Goal: Task Accomplishment & Management: Manage account settings

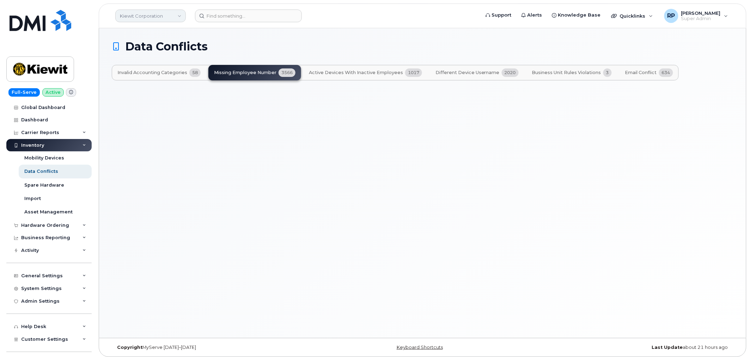
drag, startPoint x: 0, startPoint y: 0, endPoint x: 152, endPoint y: 16, distance: 153.0
click at [152, 16] on link "Kiewit Corporation" at bounding box center [150, 16] width 70 height 13
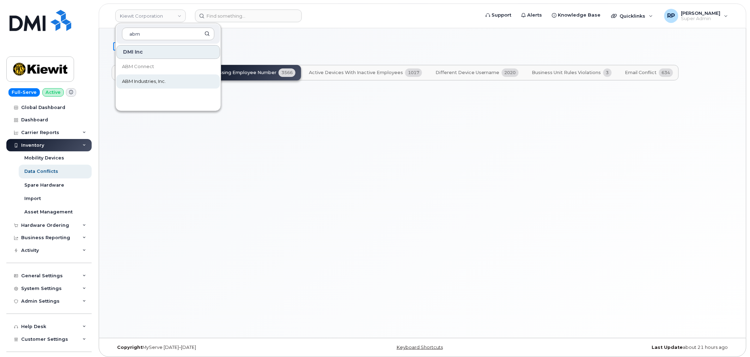
type input "abm"
click at [146, 82] on span "ABM Industries, Inc." at bounding box center [144, 81] width 44 height 7
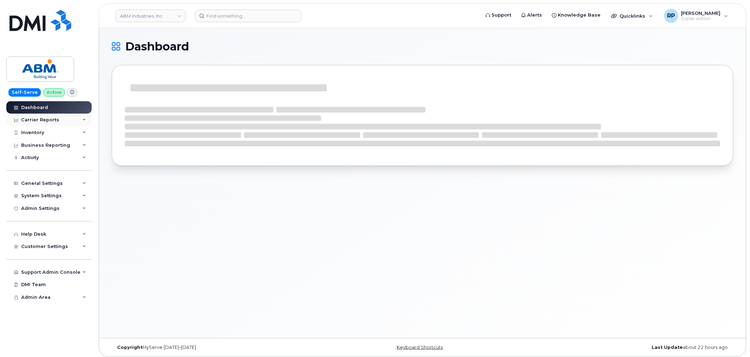
click at [49, 115] on div "Carrier Reports" at bounding box center [48, 119] width 85 height 13
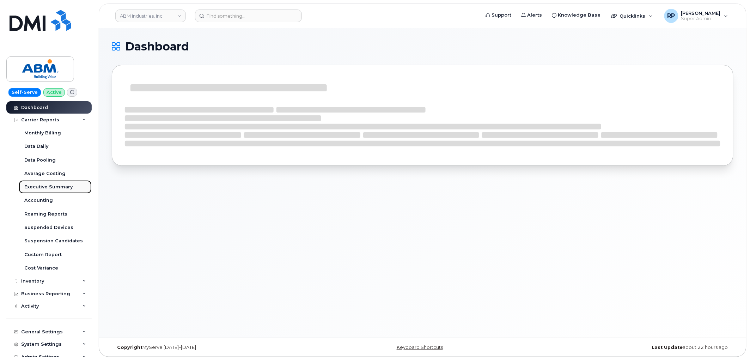
click at [42, 185] on div "Executive Summary" at bounding box center [48, 187] width 48 height 6
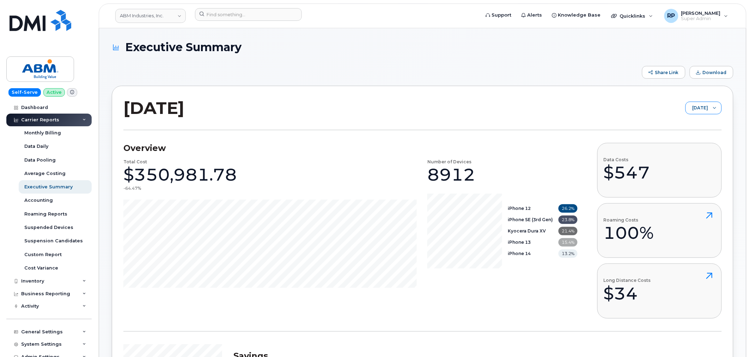
click at [693, 113] on span "September 2025" at bounding box center [696, 108] width 22 height 13
click at [679, 135] on span "August 2025" at bounding box center [678, 135] width 15 height 7
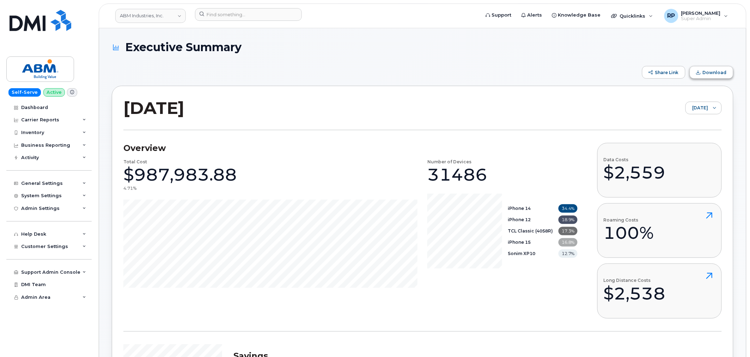
click at [714, 72] on span "Download" at bounding box center [714, 72] width 24 height 5
drag, startPoint x: 250, startPoint y: 45, endPoint x: 128, endPoint y: 47, distance: 122.0
click at [128, 47] on h1 "Executive Summary" at bounding box center [421, 47] width 618 height 12
click at [127, 47] on span "Executive Summary" at bounding box center [183, 47] width 116 height 12
drag, startPoint x: 127, startPoint y: 48, endPoint x: 241, endPoint y: 51, distance: 113.9
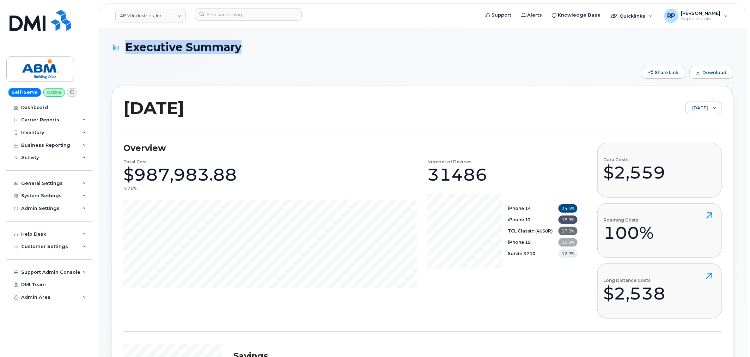
click at [241, 51] on span "Executive Summary" at bounding box center [183, 47] width 116 height 12
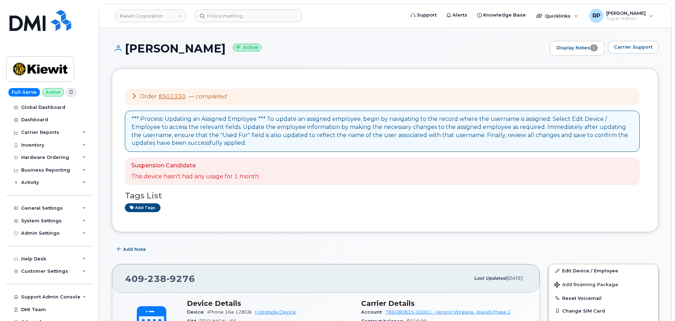
scroll to position [294, 0]
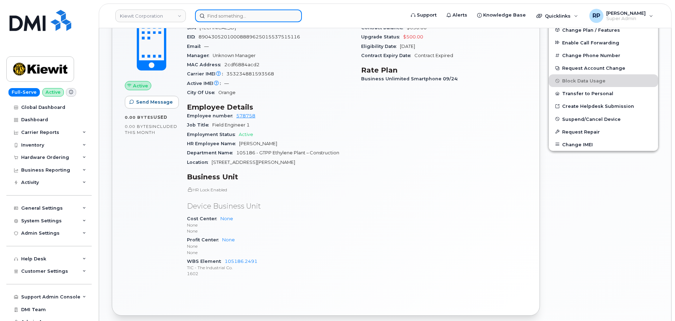
click at [256, 19] on input at bounding box center [248, 16] width 107 height 13
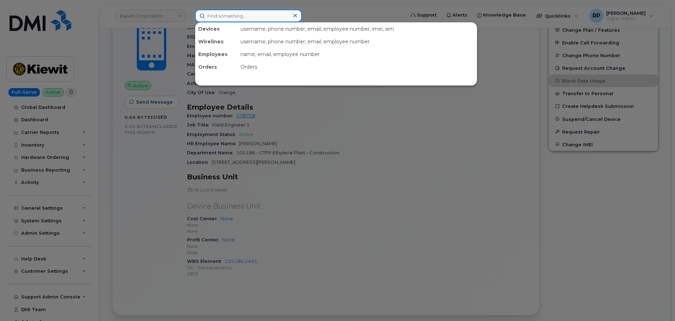
paste input "[PERSON_NAME][EMAIL_ADDRESS][PERSON_NAME][PERSON_NAME][DOMAIN_NAME]"
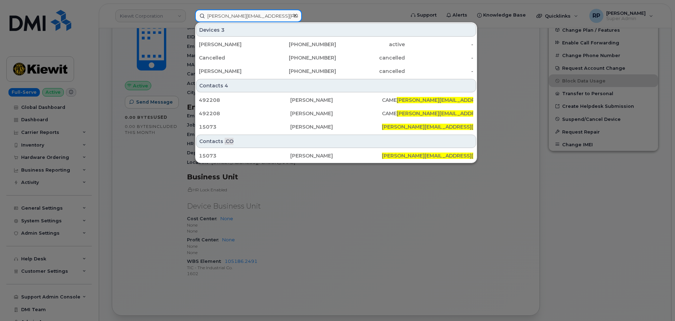
type input "[PERSON_NAME][EMAIL_ADDRESS][PERSON_NAME][PERSON_NAME][DOMAIN_NAME]"
click at [134, 220] on div at bounding box center [337, 160] width 675 height 321
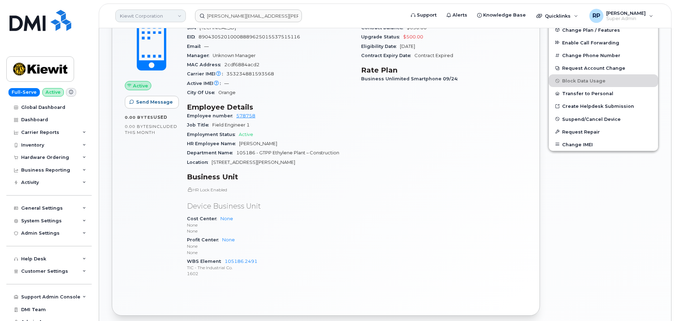
click at [135, 19] on link "Kiewit Corporation" at bounding box center [150, 16] width 70 height 13
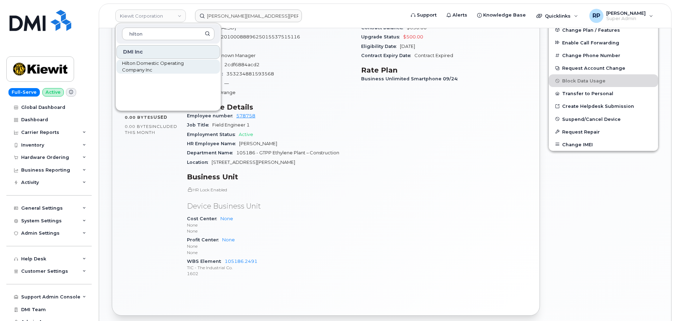
type input "hilton"
click at [137, 69] on span "Hilton Domestic Operating Company Inc" at bounding box center [162, 67] width 81 height 14
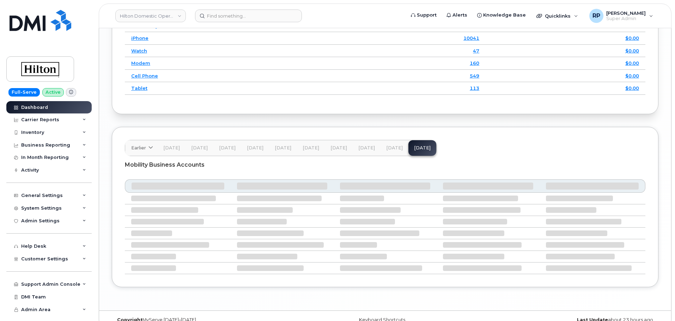
scroll to position [1056, 0]
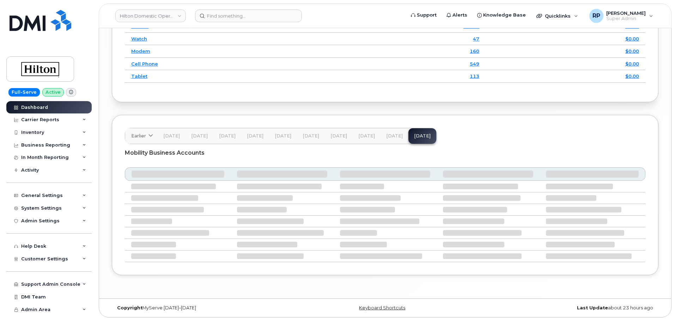
click at [395, 139] on button "Sep 25" at bounding box center [394, 136] width 28 height 16
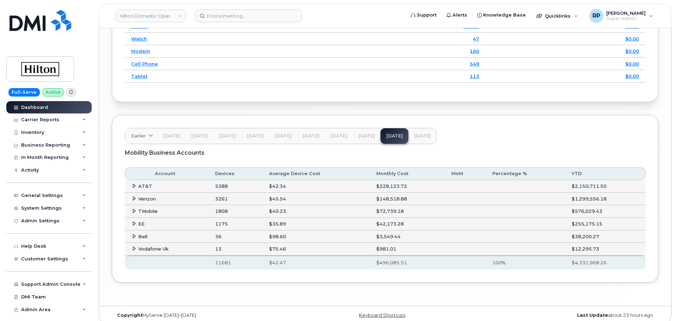
click at [132, 197] on icon at bounding box center [134, 198] width 5 height 5
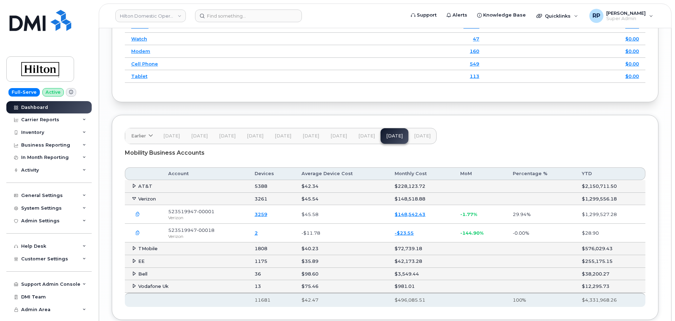
click at [136, 215] on icon "button" at bounding box center [137, 214] width 5 height 5
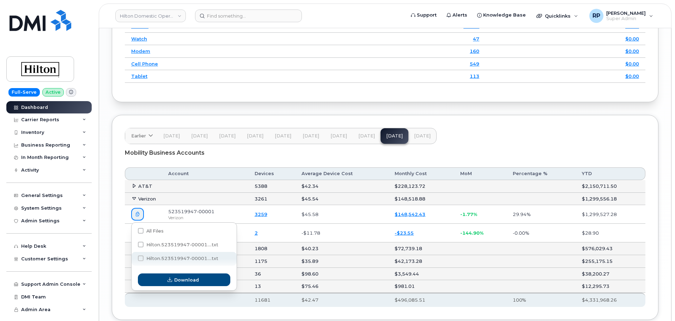
click at [173, 257] on span "Hilton.523519947-00001....txt" at bounding box center [182, 258] width 72 height 5
click at [133, 257] on input "Hilton.523519947-00001....txt" at bounding box center [131, 259] width 4 height 4
click at [173, 257] on span "Hilton.523519947-00001....txt" at bounding box center [182, 258] width 72 height 5
click at [133, 257] on input "Hilton.523519947-00001....txt" at bounding box center [131, 259] width 4 height 4
checkbox input "false"
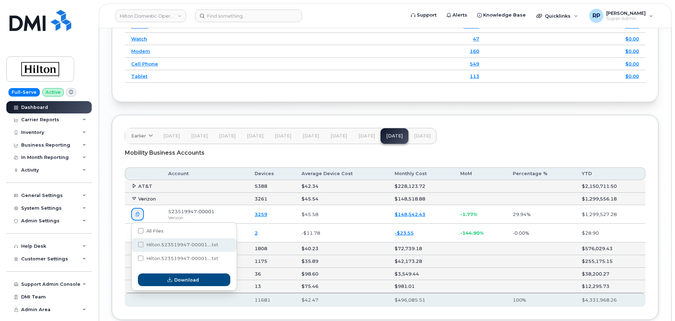
click at [142, 244] on span at bounding box center [141, 245] width 6 height 6
click at [133, 244] on input "Hilton.523519947-00001....txt" at bounding box center [131, 245] width 4 height 4
checkbox input "true"
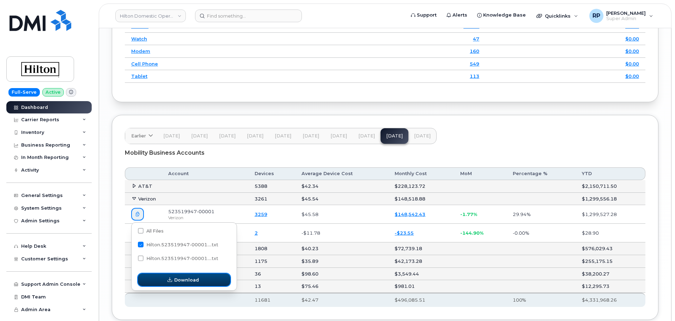
click at [190, 279] on span "Download" at bounding box center [186, 280] width 25 height 7
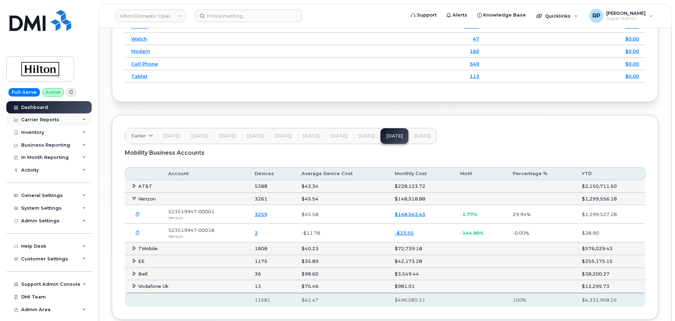
click at [53, 116] on div "Carrier Reports" at bounding box center [48, 119] width 85 height 13
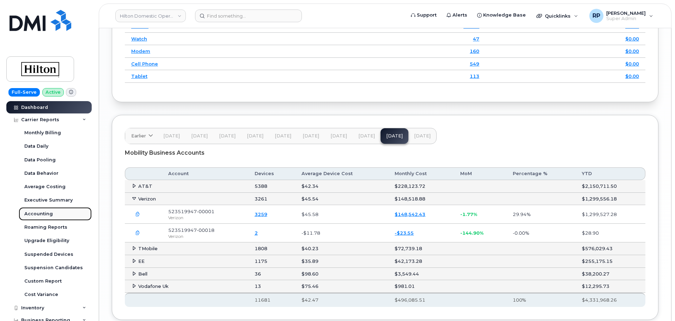
click at [40, 212] on div "Accounting" at bounding box center [38, 214] width 29 height 6
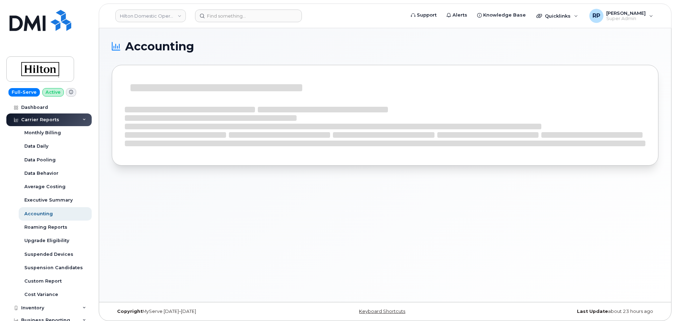
click at [105, 290] on div "Accounting" at bounding box center [385, 165] width 572 height 274
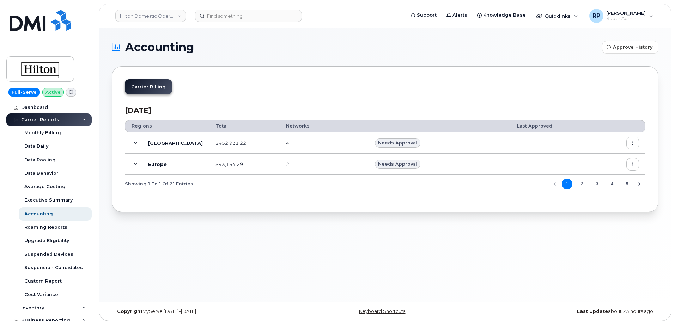
click at [135, 142] on icon at bounding box center [136, 143] width 4 height 4
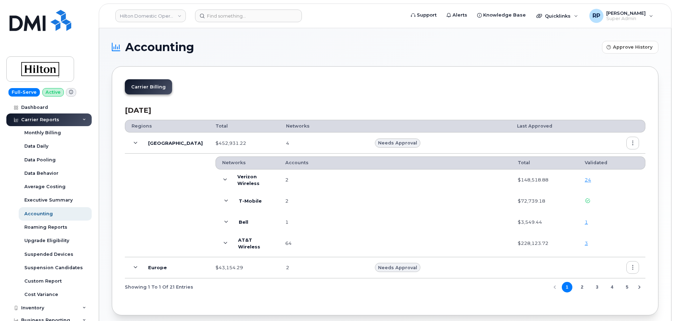
click at [223, 181] on icon at bounding box center [225, 180] width 4 height 4
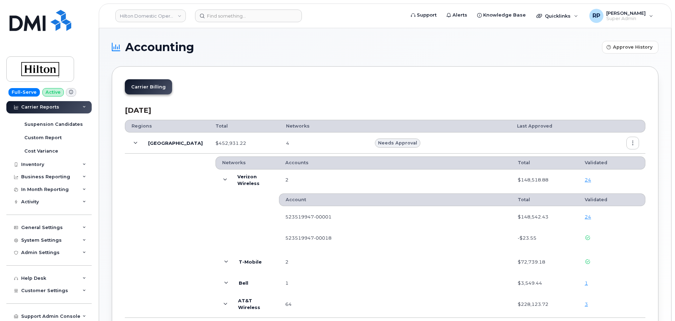
scroll to position [170, 0]
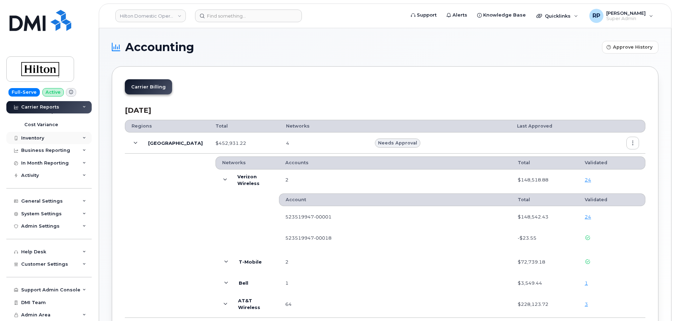
click at [49, 136] on div "Inventory" at bounding box center [48, 138] width 85 height 13
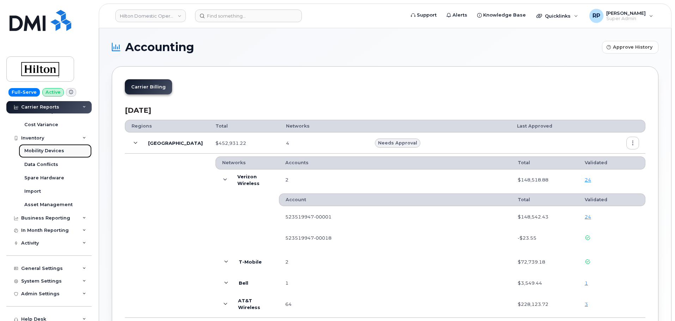
click at [47, 152] on div "Mobility Devices" at bounding box center [44, 151] width 40 height 6
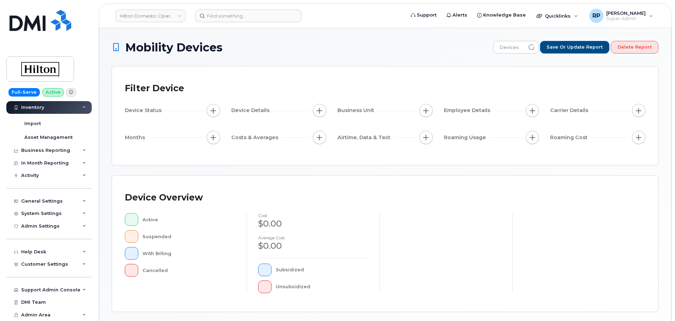
scroll to position [62, 0]
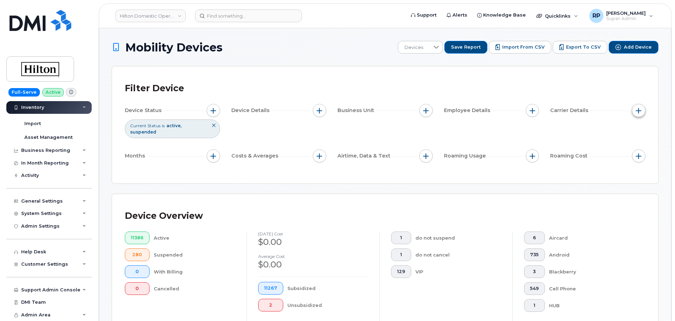
click at [638, 111] on span "button" at bounding box center [638, 111] width 6 height 6
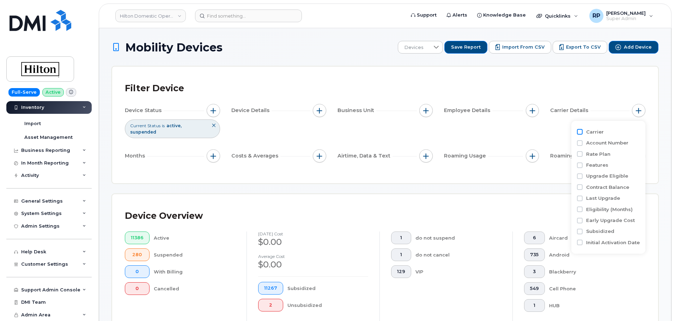
click at [579, 132] on input "Carrier" at bounding box center [580, 132] width 6 height 6
checkbox input "true"
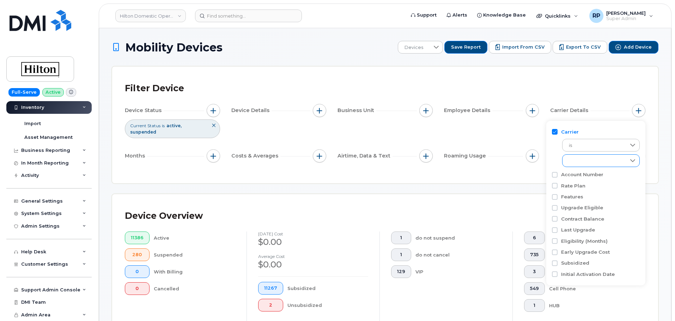
click at [579, 166] on div "empty" at bounding box center [593, 161] width 63 height 12
click at [573, 215] on li "Verizon Wireless" at bounding box center [608, 216] width 93 height 12
checkbox input "true"
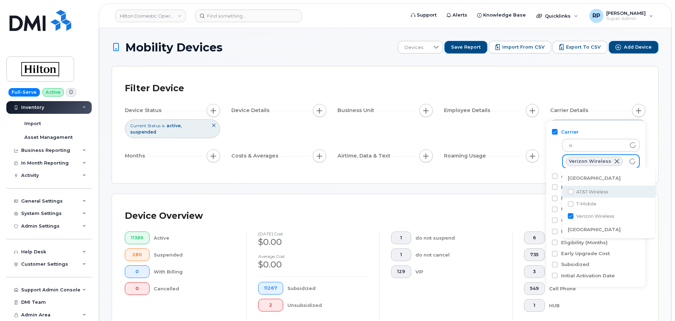
click at [646, 154] on div "Filter Device Device Status Current Status is active suspended Device Details B…" at bounding box center [385, 125] width 546 height 117
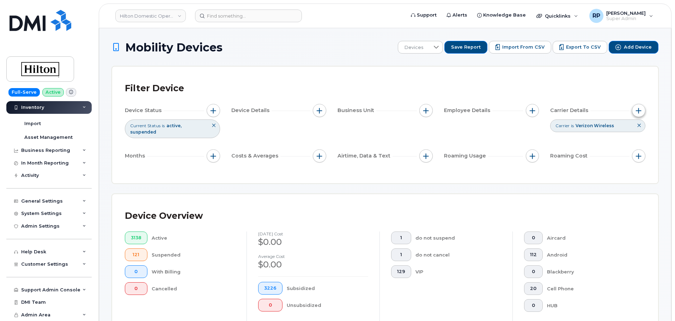
click at [637, 111] on span "button" at bounding box center [638, 111] width 6 height 6
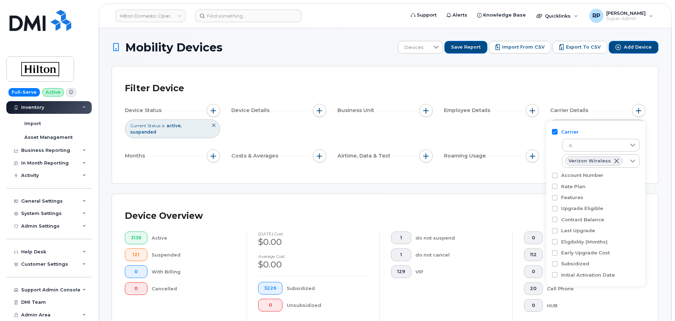
click at [627, 218] on div "Contract Balance" at bounding box center [596, 219] width 88 height 7
click at [627, 128] on div "Carrier is Verizon Wireless" at bounding box center [596, 148] width 88 height 43
click at [622, 128] on div "Carrier is Verizon Wireless" at bounding box center [596, 148] width 88 height 43
click at [636, 110] on span "button" at bounding box center [638, 111] width 6 height 6
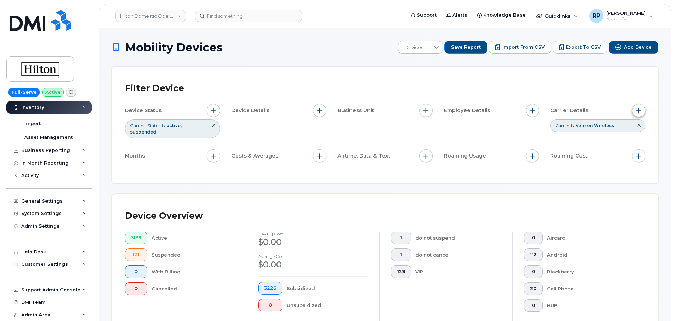
click at [636, 110] on span "button" at bounding box center [638, 111] width 6 height 6
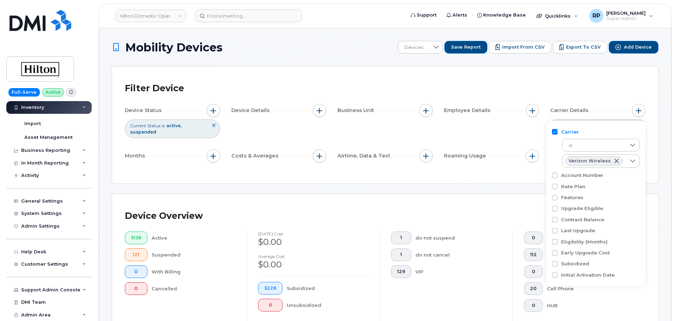
click at [312, 170] on div "Filter Device Device Status Current Status is active suspended Device Details B…" at bounding box center [385, 125] width 546 height 117
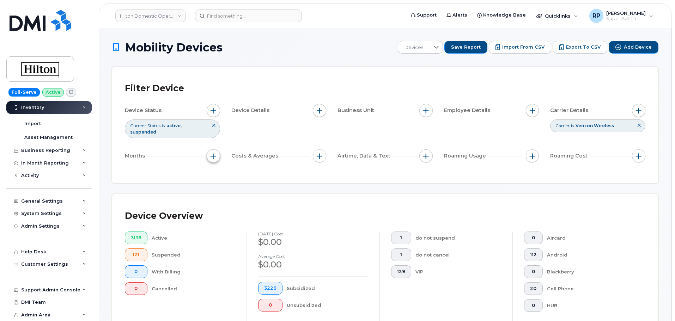
click at [208, 150] on button "button" at bounding box center [213, 155] width 13 height 13
click at [221, 173] on label "Billing Cycle" at bounding box center [236, 171] width 31 height 7
click at [218, 173] on input "Billing Cycle" at bounding box center [215, 171] width 6 height 6
checkbox input "true"
click at [234, 198] on span at bounding box center [231, 200] width 16 height 13
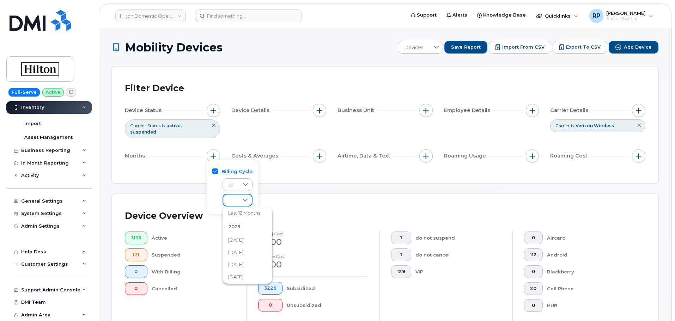
scroll to position [59, 0]
click at [237, 235] on span "September 2025" at bounding box center [235, 238] width 15 height 7
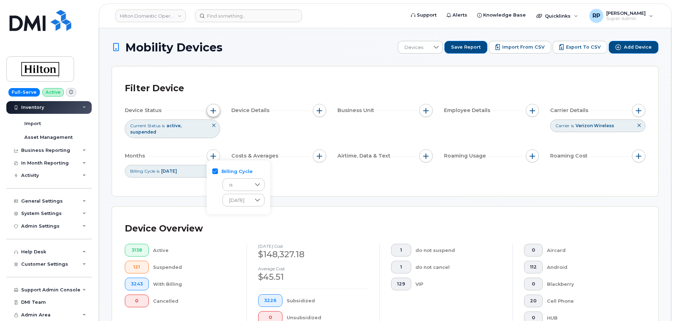
click at [213, 112] on span "button" at bounding box center [213, 111] width 6 height 6
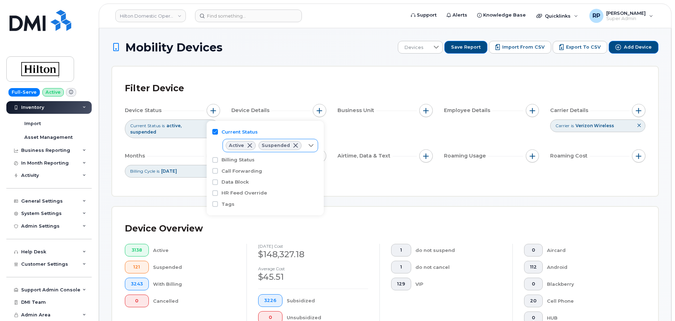
click at [308, 148] on icon at bounding box center [311, 146] width 6 height 6
click at [245, 189] on span "Cancelled" at bounding box center [248, 186] width 24 height 7
checkbox input "true"
click at [391, 188] on div "Filter Device Device Status Current Status is active suspended cancelled Device…" at bounding box center [385, 131] width 546 height 129
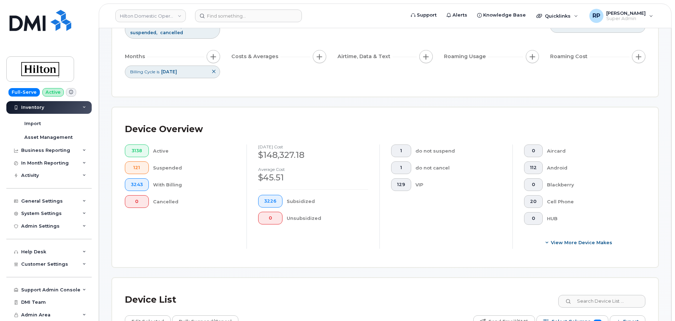
scroll to position [117, 0]
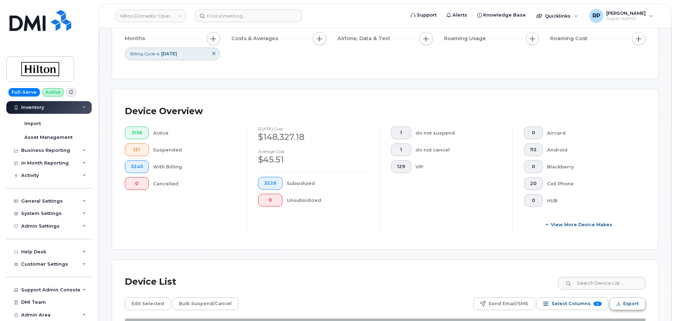
click at [623, 303] on span "Export" at bounding box center [631, 304] width 16 height 11
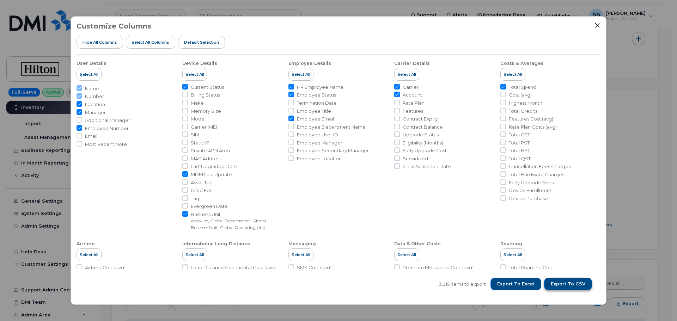
click at [559, 281] on span "Export to CSV" at bounding box center [567, 284] width 35 height 6
click at [593, 27] on div "Customize Columns Hide All Columns Select all Columns Default Selection" at bounding box center [338, 38] width 524 height 32
click at [596, 26] on icon "Close" at bounding box center [597, 26] width 6 height 6
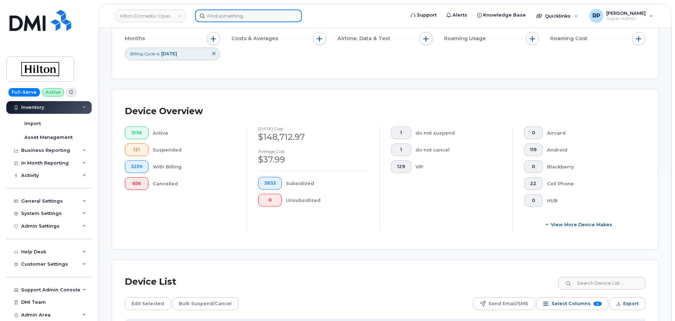
click at [261, 16] on input at bounding box center [248, 16] width 107 height 13
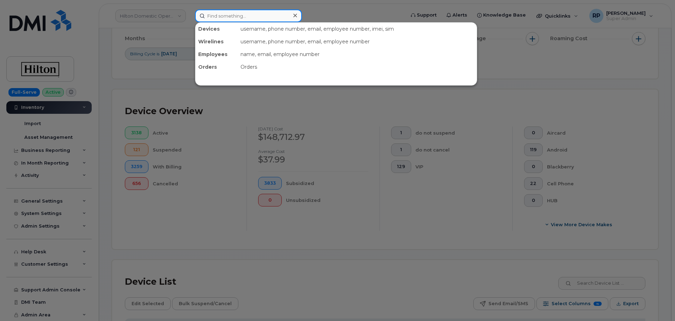
paste input "9542186449"
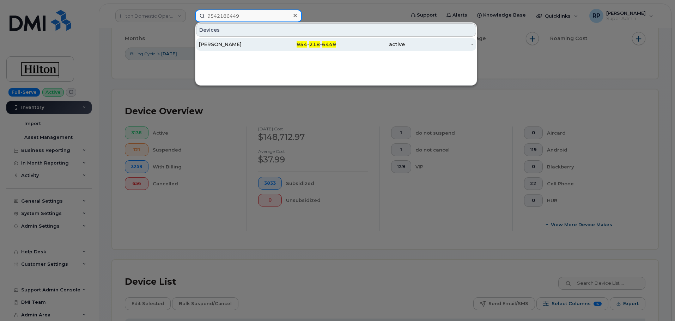
type input "9542186449"
click at [250, 46] on div "JORDAN WOLFE" at bounding box center [233, 44] width 69 height 7
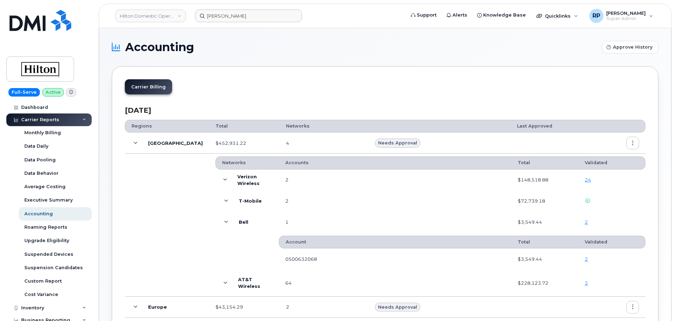
scroll to position [59, 0]
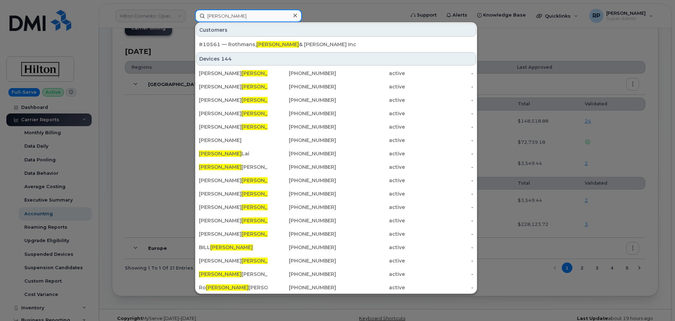
click at [227, 13] on input "[PERSON_NAME]" at bounding box center [248, 16] width 107 height 13
drag, startPoint x: 227, startPoint y: 13, endPoint x: 168, endPoint y: 24, distance: 59.2
click at [189, 22] on div "[PERSON_NAME] Customers #10561 — [PERSON_NAME], [PERSON_NAME] & [PERSON_NAME] I…" at bounding box center [297, 16] width 216 height 13
paste input "2052388471"
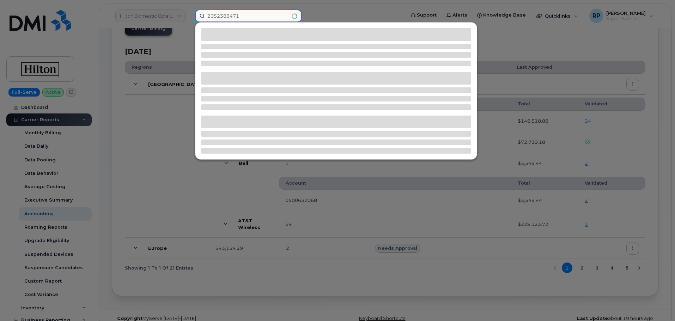
type input "2052388471"
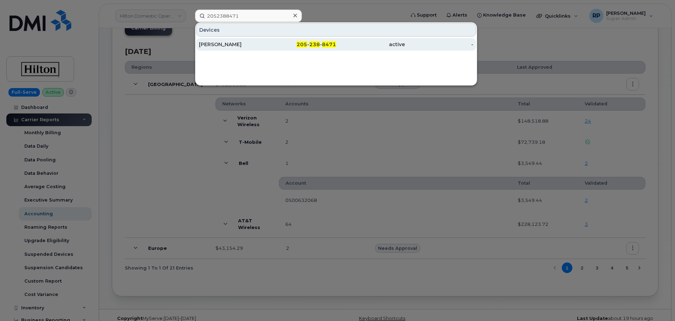
click at [276, 42] on div "205 - 238 - 8471" at bounding box center [301, 44] width 69 height 7
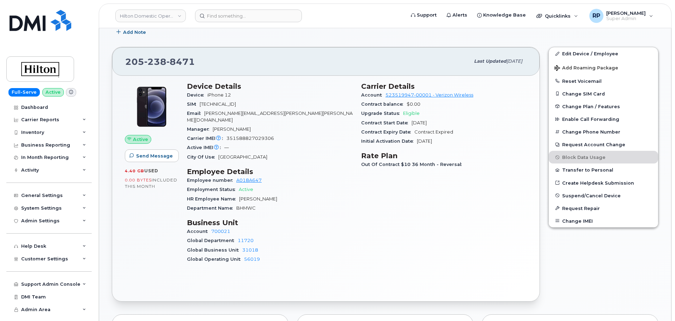
scroll to position [176, 0]
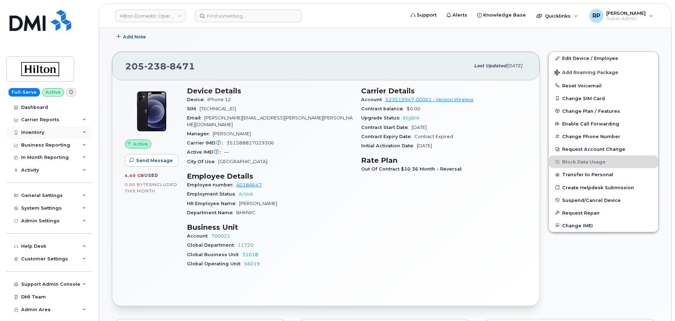
click at [51, 127] on div "Inventory" at bounding box center [48, 132] width 85 height 13
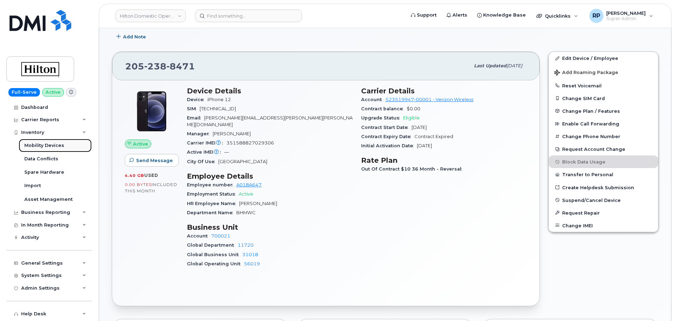
click at [47, 144] on div "Mobility Devices" at bounding box center [44, 145] width 40 height 6
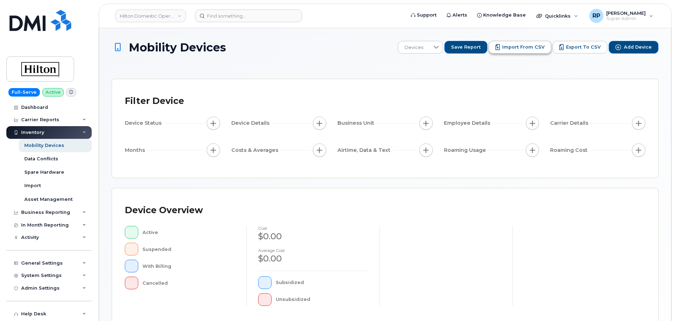
click at [528, 49] on span "Import from CSV" at bounding box center [523, 47] width 42 height 6
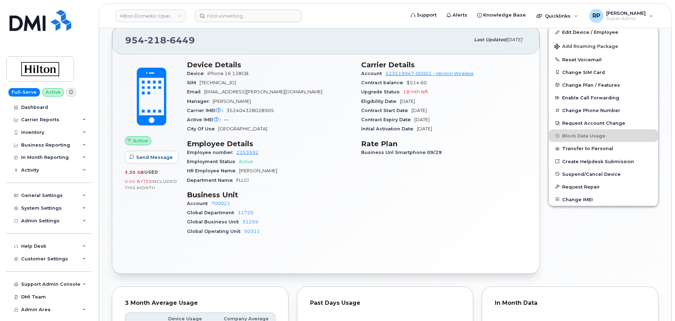
scroll to position [110, 0]
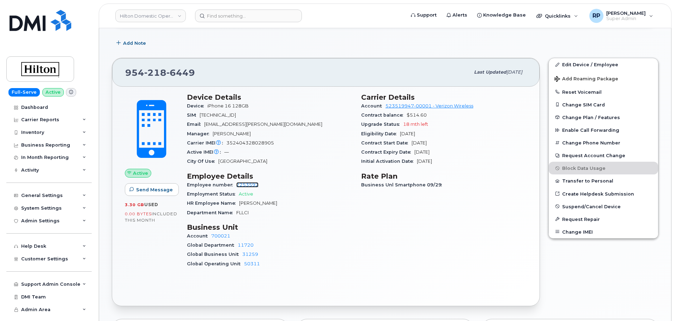
click at [246, 185] on link "2253592" at bounding box center [247, 184] width 22 height 5
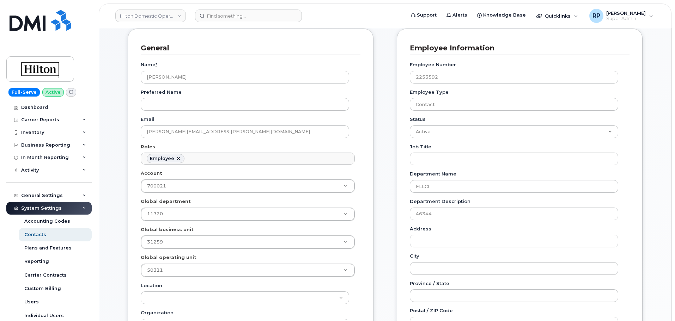
scroll to position [59, 0]
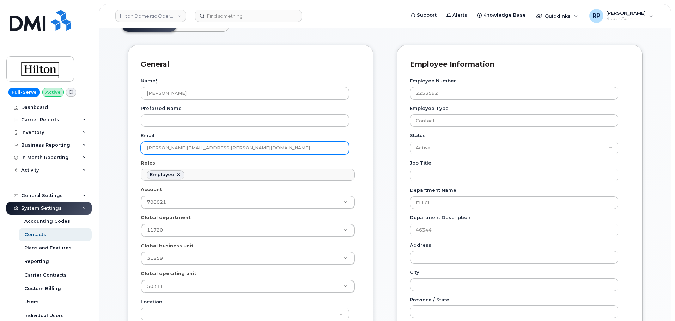
drag, startPoint x: 196, startPoint y: 144, endPoint x: 146, endPoint y: 148, distance: 49.6
click at [142, 147] on input "Jordan.Wolfe@conradhotels.com" at bounding box center [245, 148] width 208 height 13
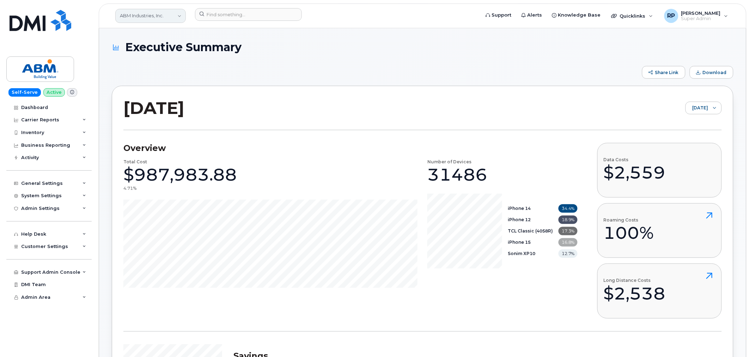
click at [148, 16] on link "ABM Industries, Inc." at bounding box center [150, 16] width 70 height 14
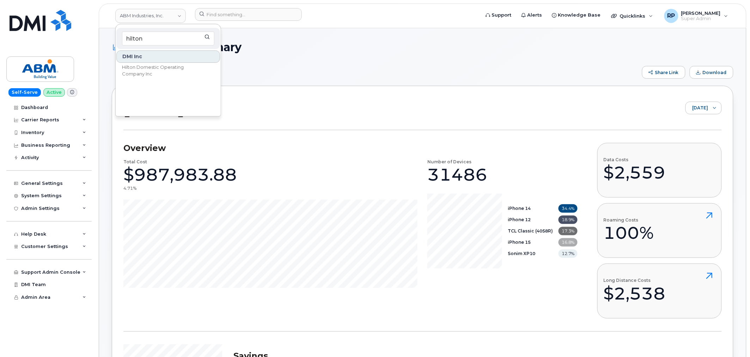
type input "hilton"
click at [278, 311] on div "Overview Total Cost $987,983.88 4.71% Number of Devices 31486 iPhone 14 34.4% i…" at bounding box center [350, 231] width 454 height 176
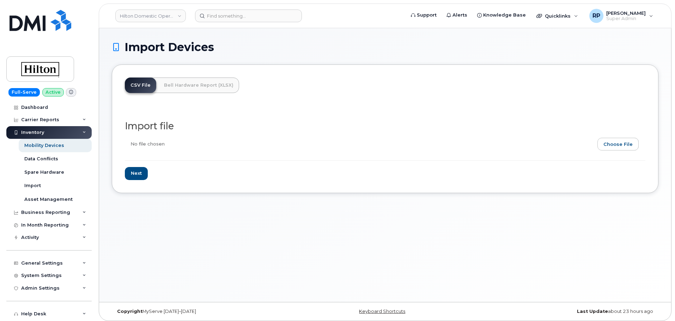
click at [622, 144] on input "file" at bounding box center [382, 146] width 515 height 16
type input "C:\fakepath\Hilton Verizon Assignments [DATE].csv"
click at [135, 172] on input "Next" at bounding box center [136, 173] width 23 height 13
type input "Loading..."
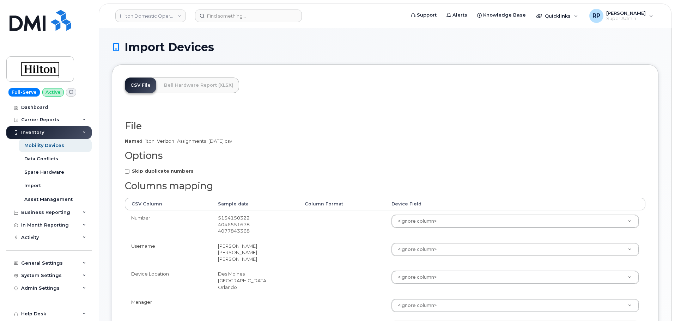
scroll to position [59, 0]
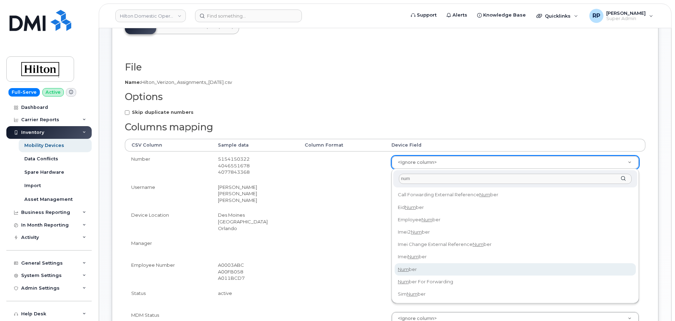
type input "num"
select select "number"
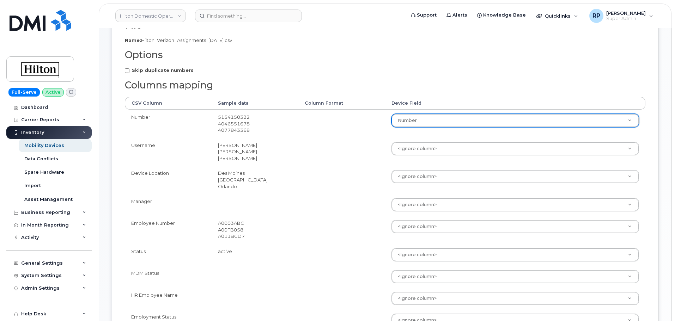
scroll to position [117, 0]
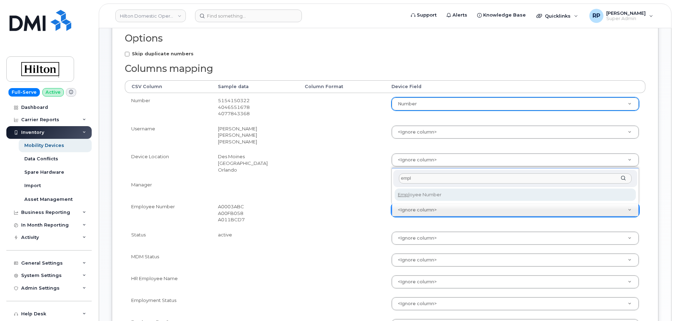
type input "empl"
select select "employee_number"
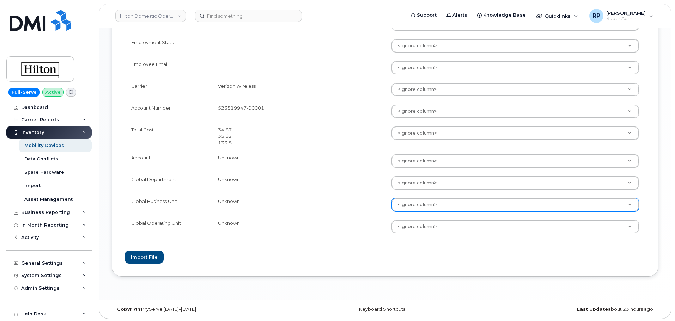
scroll to position [377, 0]
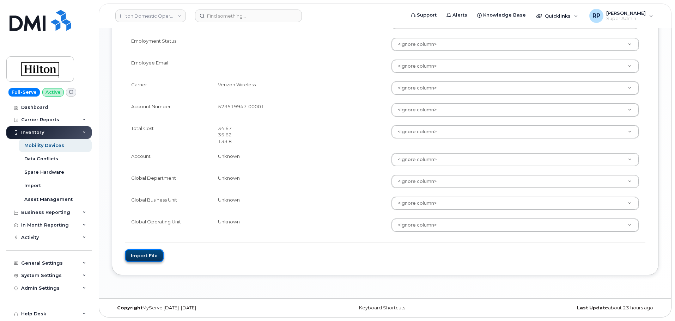
click at [147, 254] on button "Import file" at bounding box center [144, 255] width 39 height 13
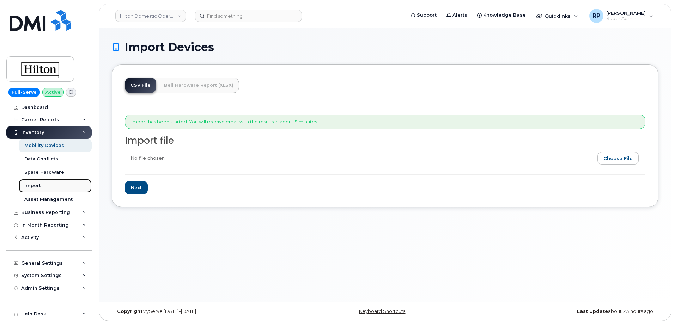
click at [29, 186] on div "Import" at bounding box center [32, 186] width 17 height 6
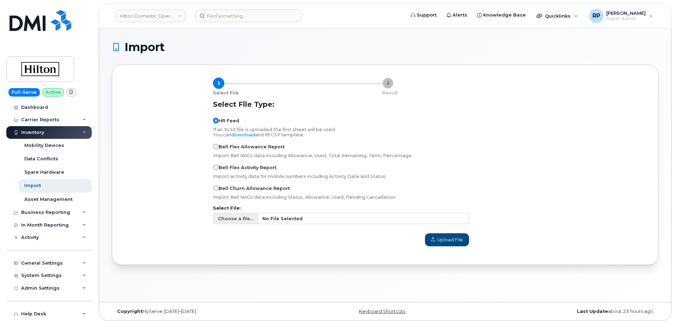
click at [315, 221] on span "No File Selected" at bounding box center [363, 218] width 211 height 11
click at [315, 221] on input "Choose a file... No File Selected" at bounding box center [341, 218] width 256 height 11
type input "C:\fakepath\Hilton Verizon Assignments 10.8.2025.csv"
click at [443, 241] on span "Upload File" at bounding box center [447, 239] width 32 height 7
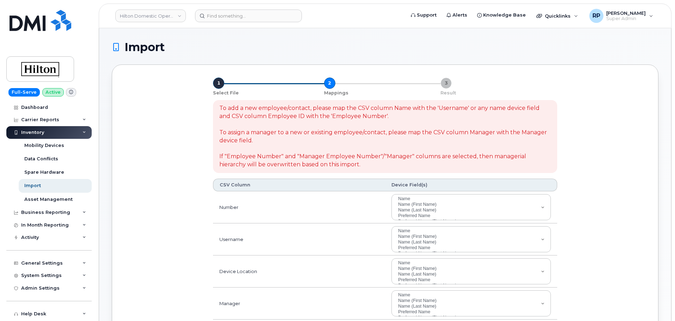
select select
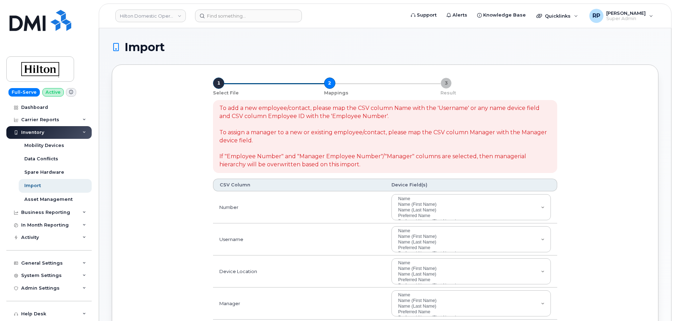
select select
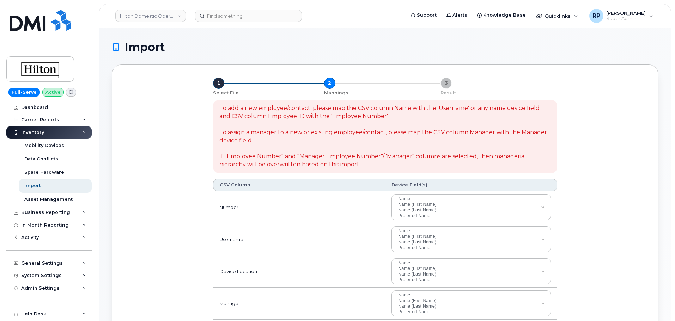
select select
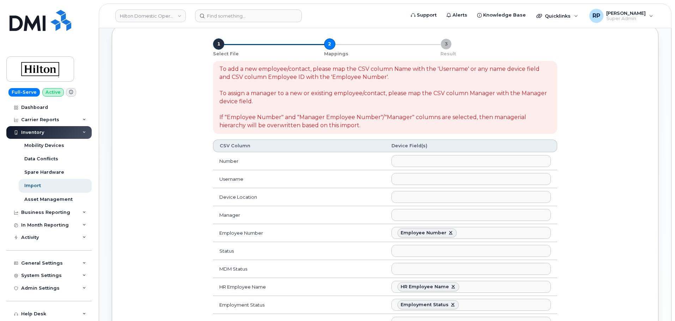
scroll to position [117, 0]
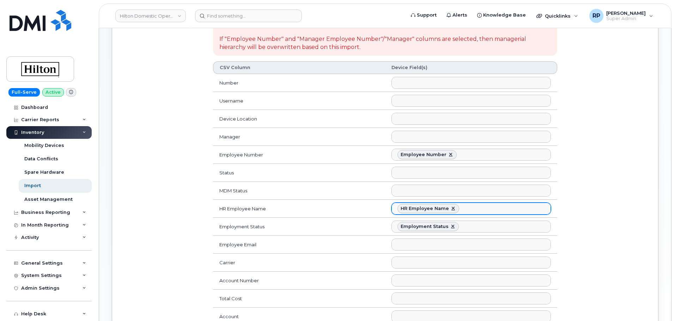
click at [452, 207] on link at bounding box center [453, 209] width 6 height 6
select select
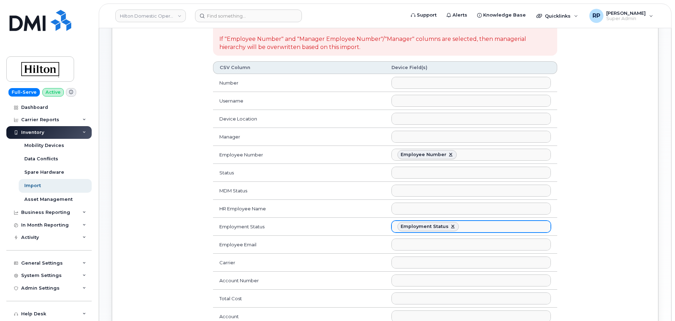
click at [450, 226] on link at bounding box center [453, 227] width 6 height 6
select select
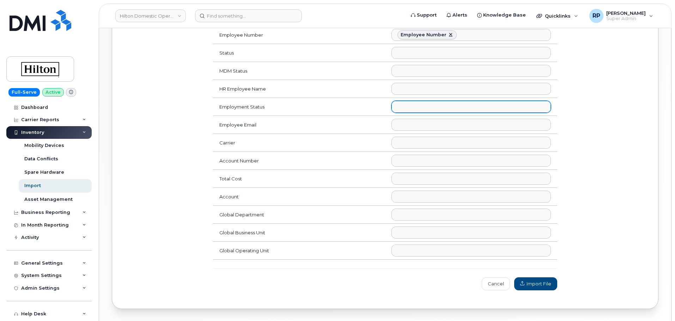
scroll to position [271, 0]
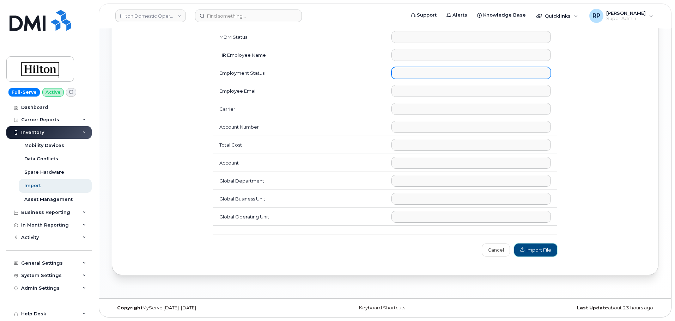
click at [538, 247] on span "Import File" at bounding box center [535, 250] width 31 height 7
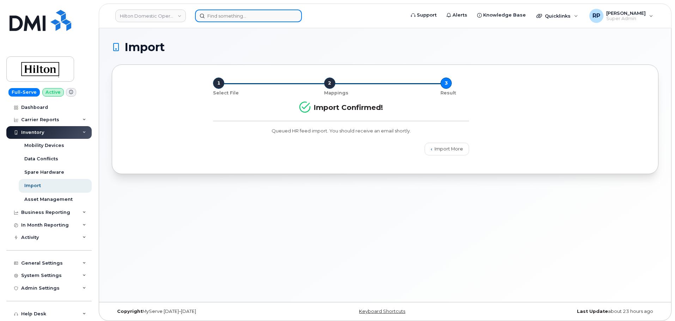
click at [252, 16] on input at bounding box center [248, 16] width 107 height 13
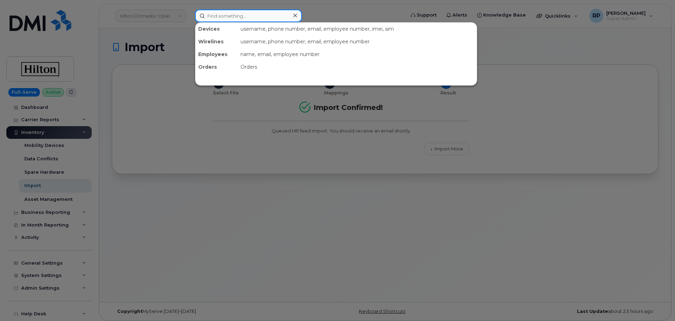
paste input "4077843368"
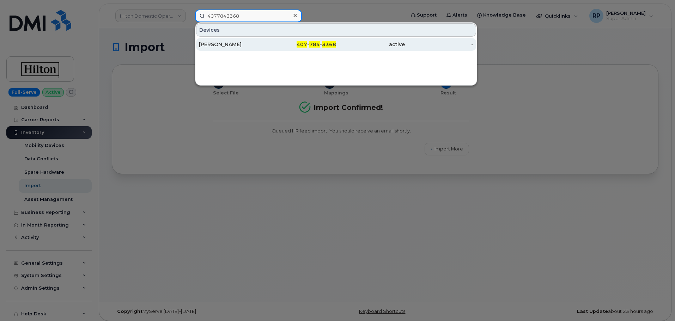
type input "4077843368"
click at [251, 47] on div "[PERSON_NAME]" at bounding box center [233, 44] width 69 height 7
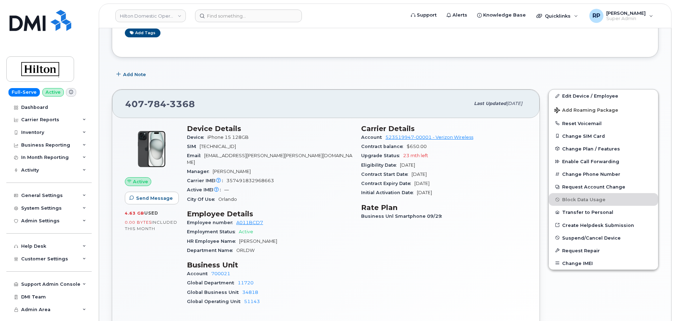
scroll to position [59, 0]
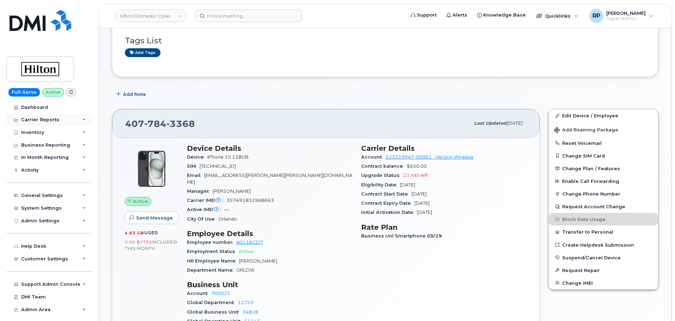
click at [45, 123] on div "Carrier Reports" at bounding box center [48, 119] width 85 height 13
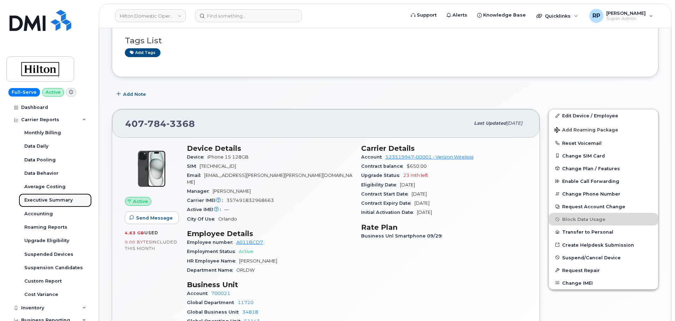
click at [49, 199] on div "Executive Summary" at bounding box center [48, 200] width 48 height 6
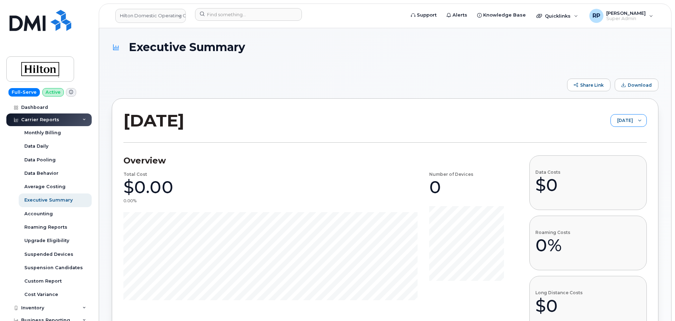
click at [629, 126] on span "November 2025" at bounding box center [621, 121] width 22 height 13
click at [603, 149] on span "September 2025" at bounding box center [604, 148] width 15 height 7
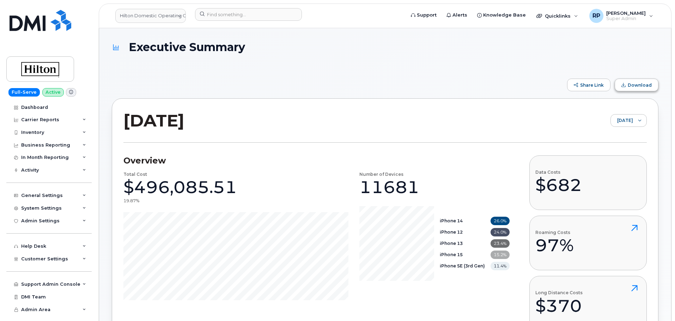
click at [636, 87] on span "Download" at bounding box center [639, 84] width 24 height 5
click at [57, 117] on div "Carrier Reports" at bounding box center [48, 119] width 85 height 13
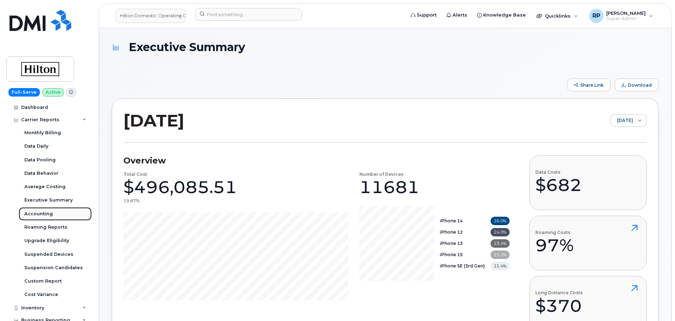
click at [44, 213] on div "Accounting" at bounding box center [38, 214] width 29 height 6
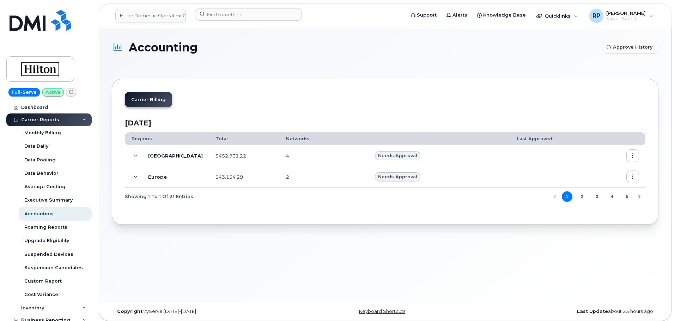
click at [135, 156] on icon at bounding box center [136, 156] width 4 height 4
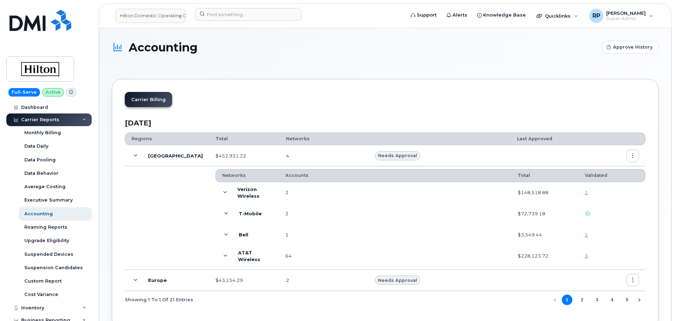
click at [223, 191] on icon at bounding box center [225, 193] width 4 height 4
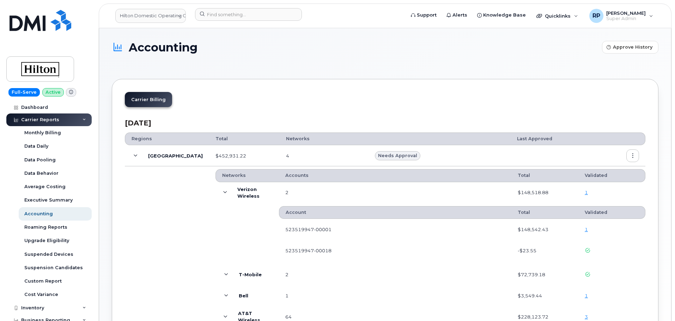
click at [586, 192] on link "1" at bounding box center [585, 193] width 3 height 6
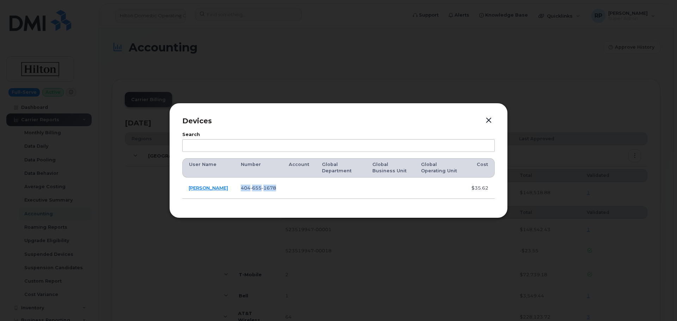
drag, startPoint x: 284, startPoint y: 185, endPoint x: 235, endPoint y: 187, distance: 49.4
click at [235, 187] on tr "ERIN SCHRAMM 404 655 1678 $35.62" at bounding box center [338, 188] width 312 height 21
copy tr "404 655 1678"
click at [489, 121] on button "button" at bounding box center [488, 121] width 11 height 10
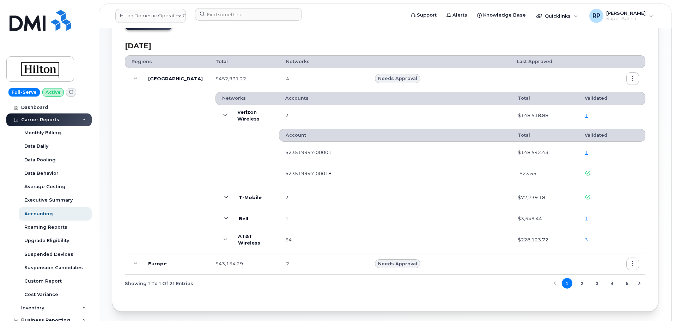
scroll to position [103, 0]
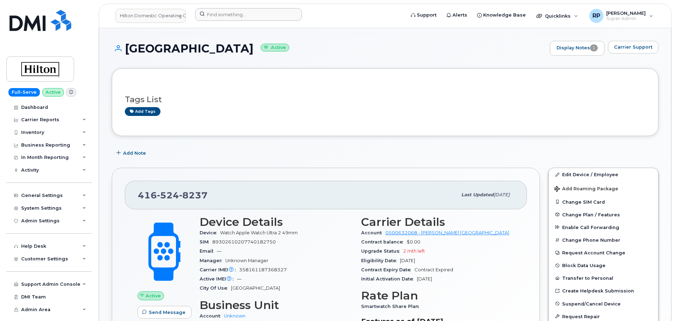
scroll to position [352, 0]
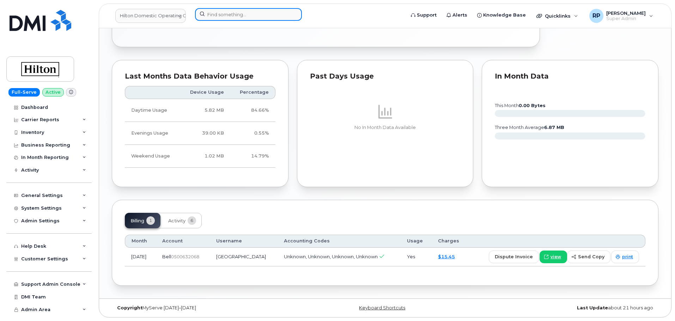
click at [213, 14] on input at bounding box center [248, 14] width 107 height 13
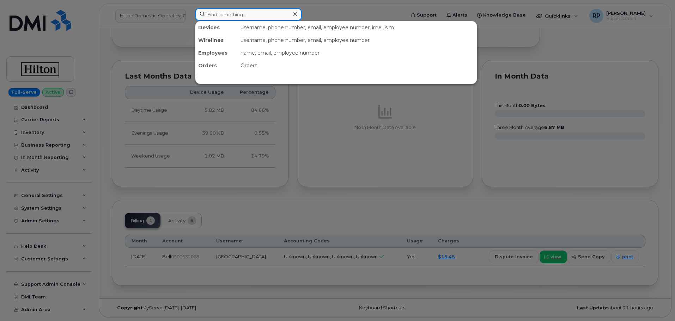
paste input "4046551678"
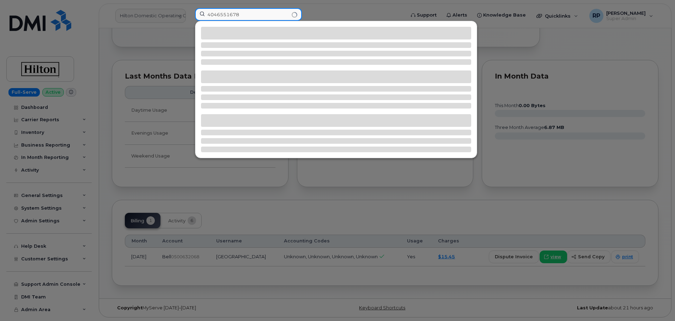
type input "4046551678"
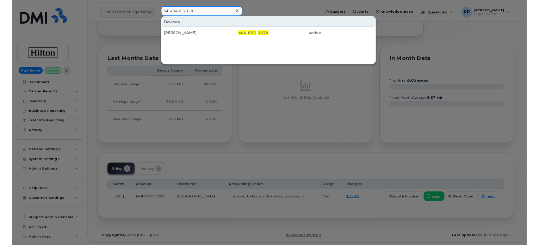
scroll to position [350, 0]
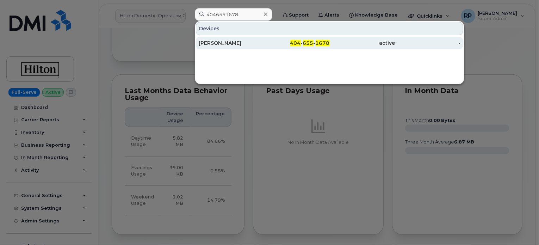
click at [223, 41] on div "[PERSON_NAME]" at bounding box center [232, 42] width 66 height 7
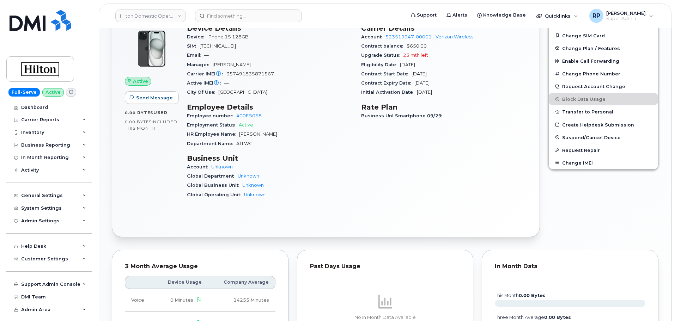
scroll to position [176, 0]
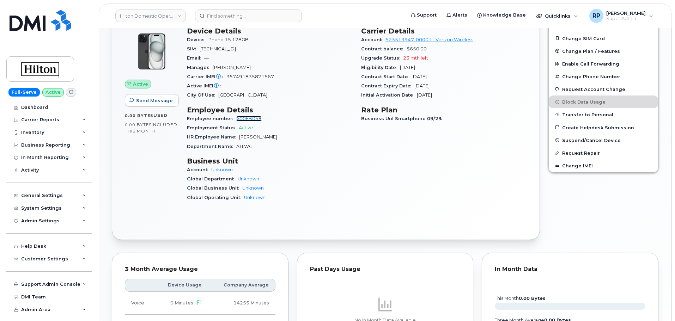
click at [255, 120] on link "A00FB058" at bounding box center [248, 118] width 25 height 5
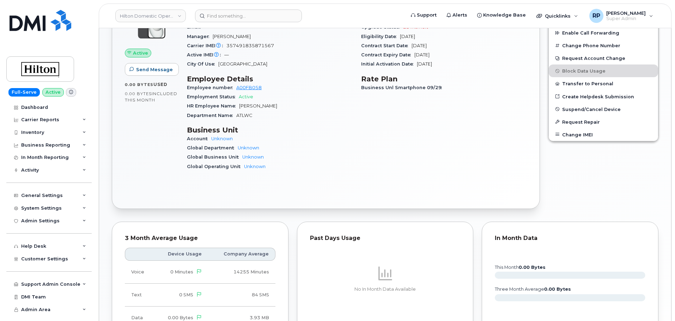
scroll to position [193, 0]
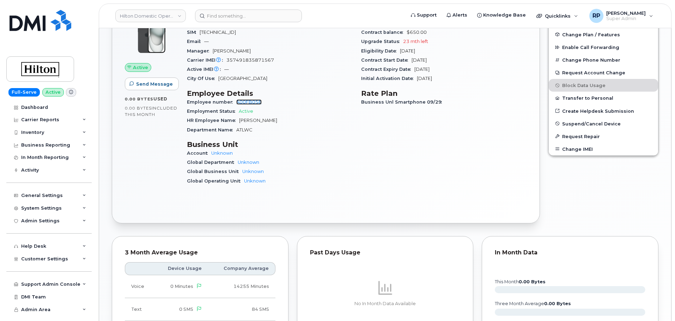
click at [250, 102] on link "A00FB058" at bounding box center [248, 101] width 25 height 5
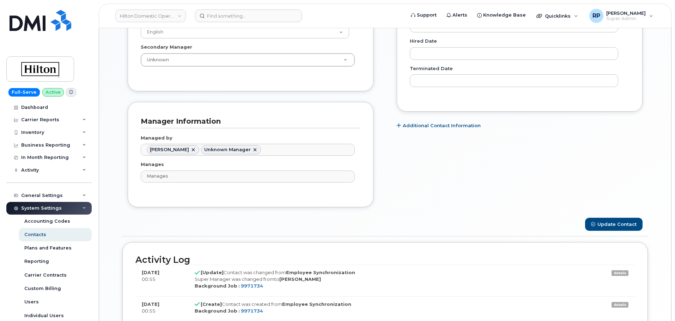
scroll to position [503, 0]
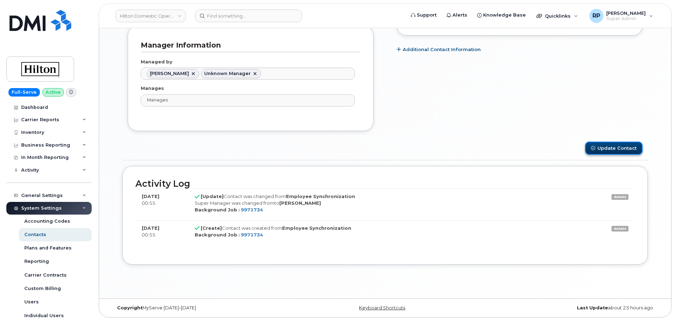
click at [609, 144] on button "Update Contact" at bounding box center [613, 148] width 57 height 13
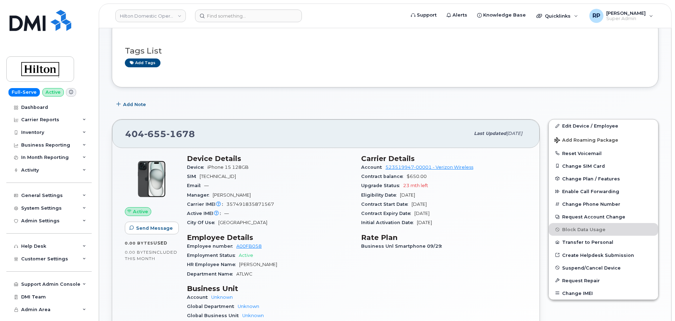
scroll to position [17, 0]
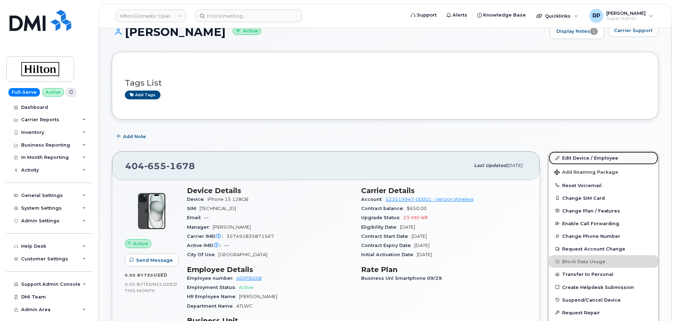
click at [576, 157] on link "Edit Device / Employee" at bounding box center [602, 158] width 109 height 13
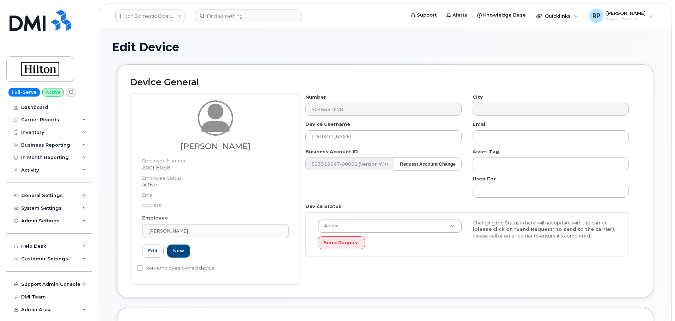
select select "34080326"
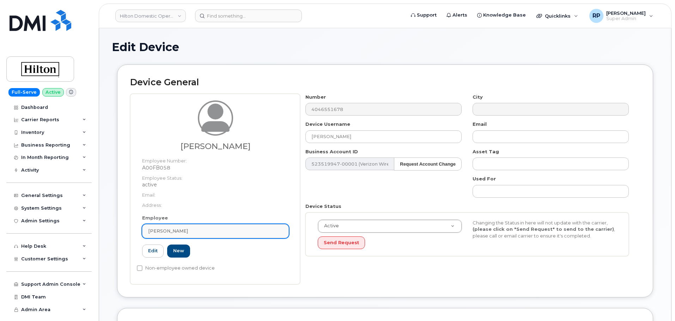
click at [187, 233] on div "[PERSON_NAME]" at bounding box center [215, 231] width 135 height 7
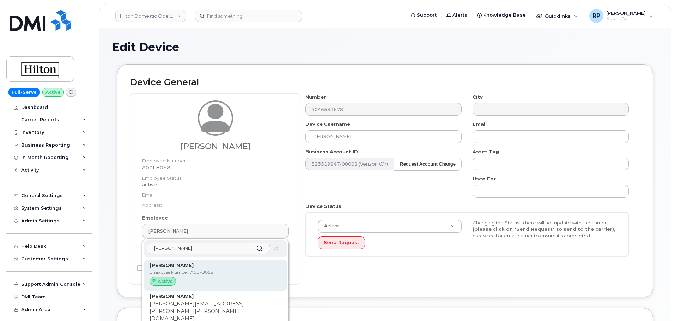
type input "erin sch"
click at [177, 267] on strong "[PERSON_NAME]" at bounding box center [171, 265] width 44 height 6
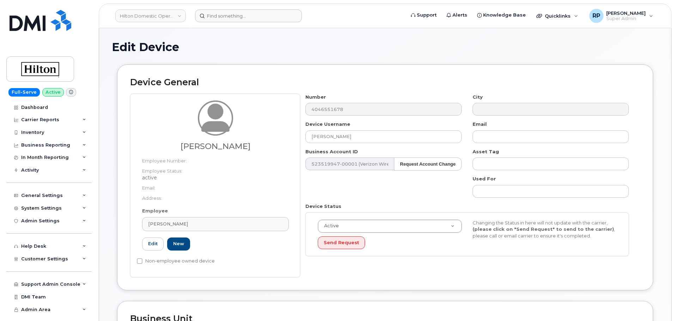
type input "[PERSON_NAME]"
select select "34080331"
type input "34542459"
type input "34541976"
type input "34542188"
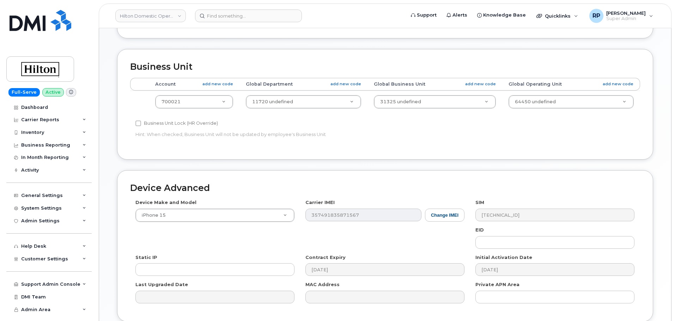
scroll to position [312, 0]
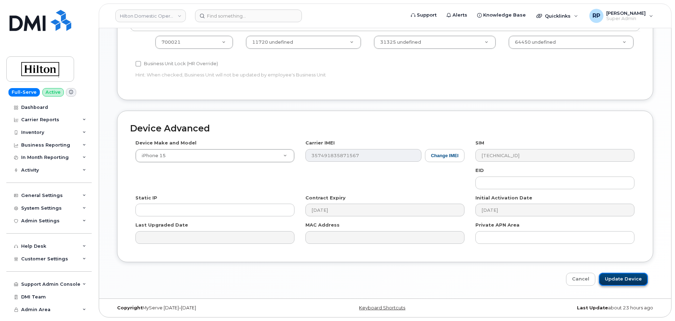
click at [620, 282] on input "Update Device" at bounding box center [622, 279] width 49 height 13
type input "Saving..."
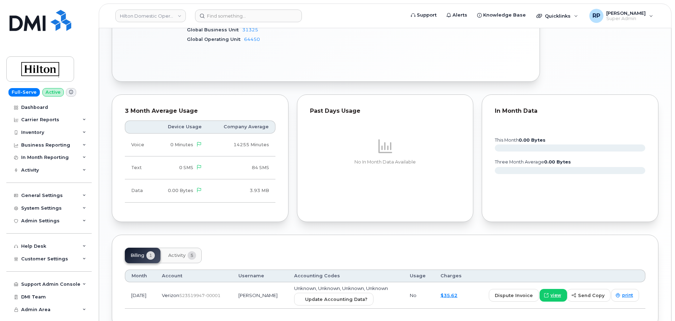
scroll to position [352, 0]
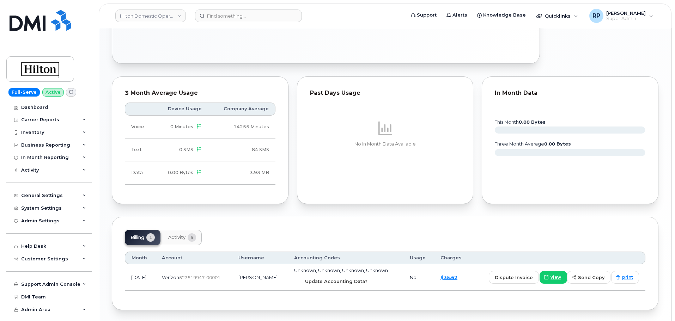
drag, startPoint x: 341, startPoint y: 278, endPoint x: 368, endPoint y: 32, distance: 246.7
click at [341, 277] on button "Update Accounting Data?" at bounding box center [333, 281] width 79 height 13
